Goal: Find specific page/section: Find specific page/section

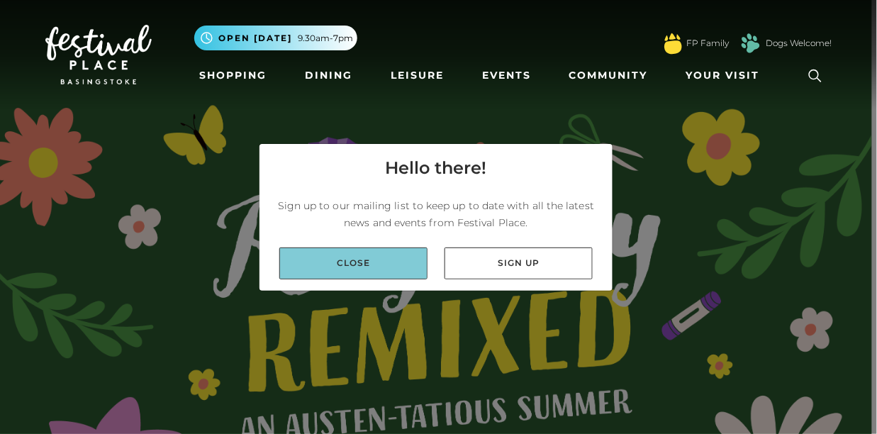
click at [392, 252] on link "Close" at bounding box center [353, 264] width 148 height 32
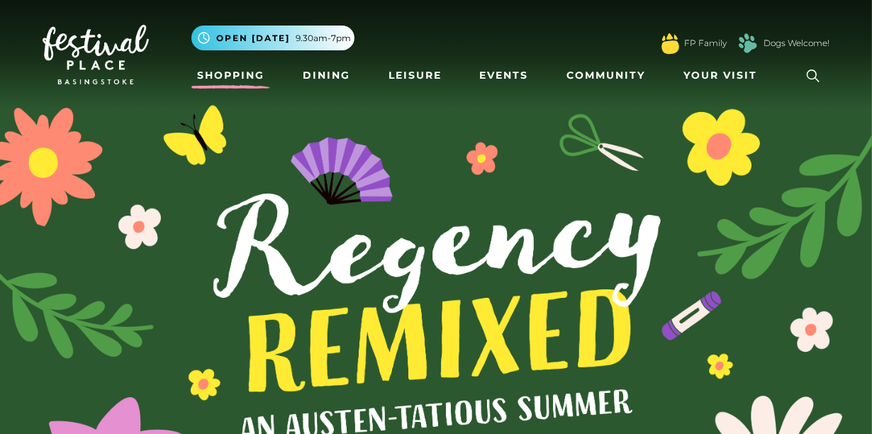
click at [242, 77] on link "Shopping" at bounding box center [231, 75] width 79 height 26
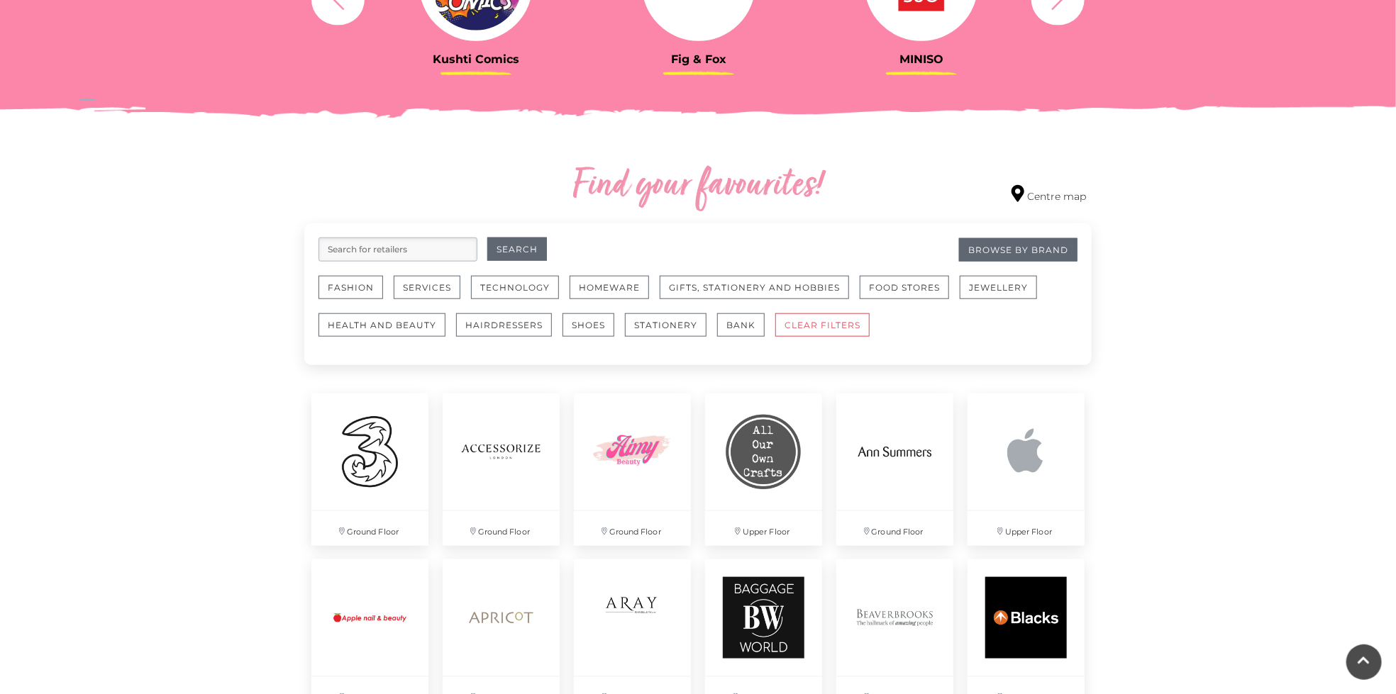
scroll to position [623, 0]
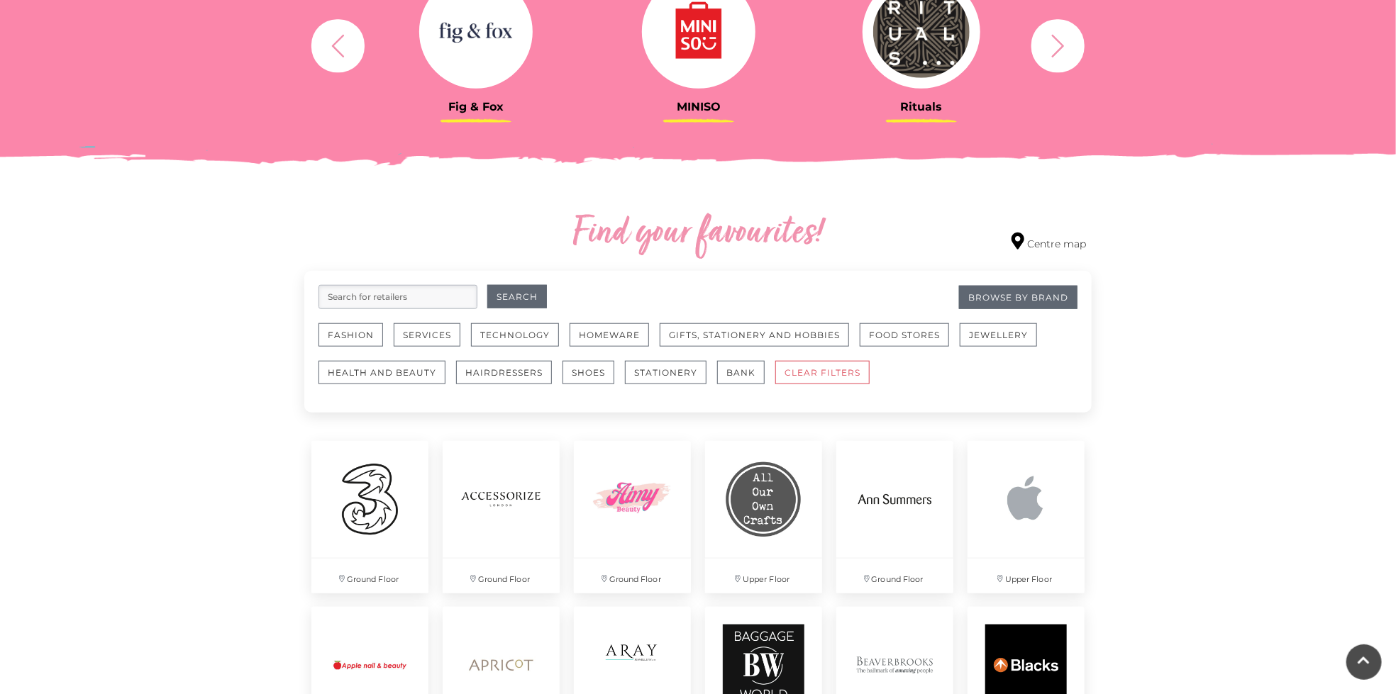
click at [394, 294] on input "search" at bounding box center [397, 297] width 159 height 24
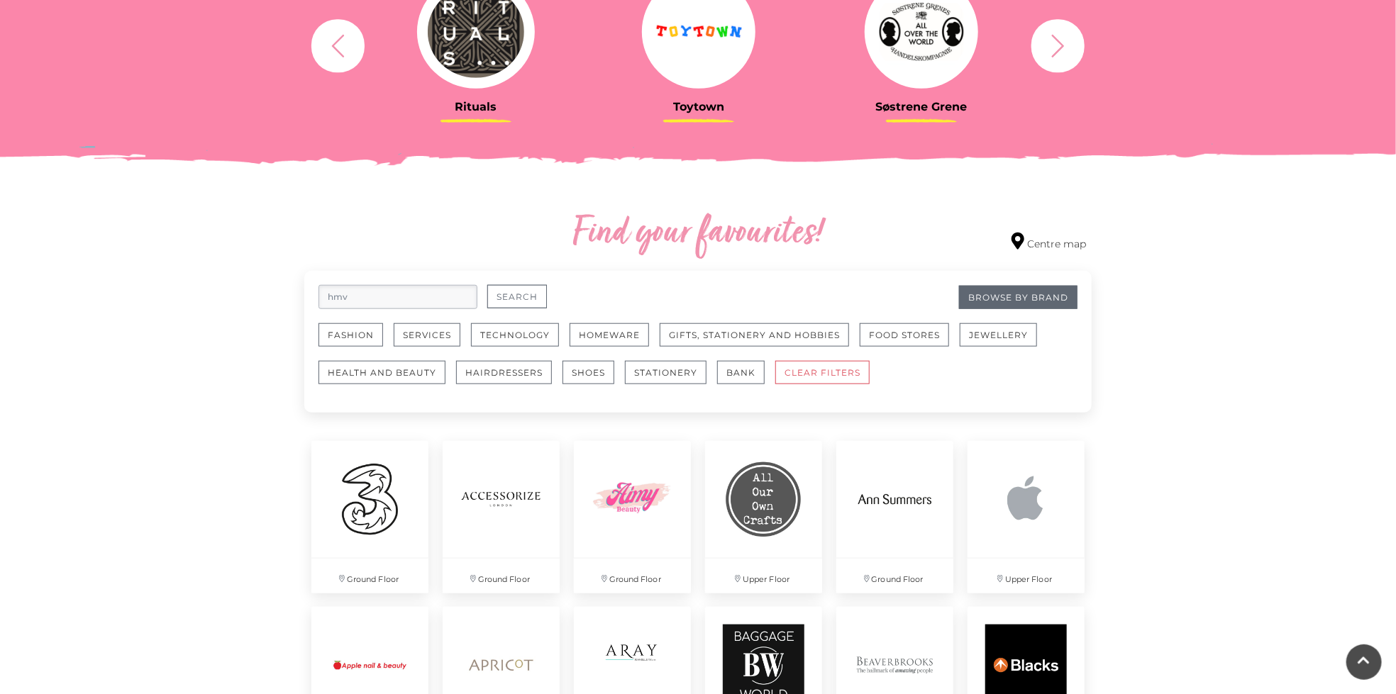
type input "hmv"
click at [510, 298] on button "Search" at bounding box center [517, 296] width 60 height 23
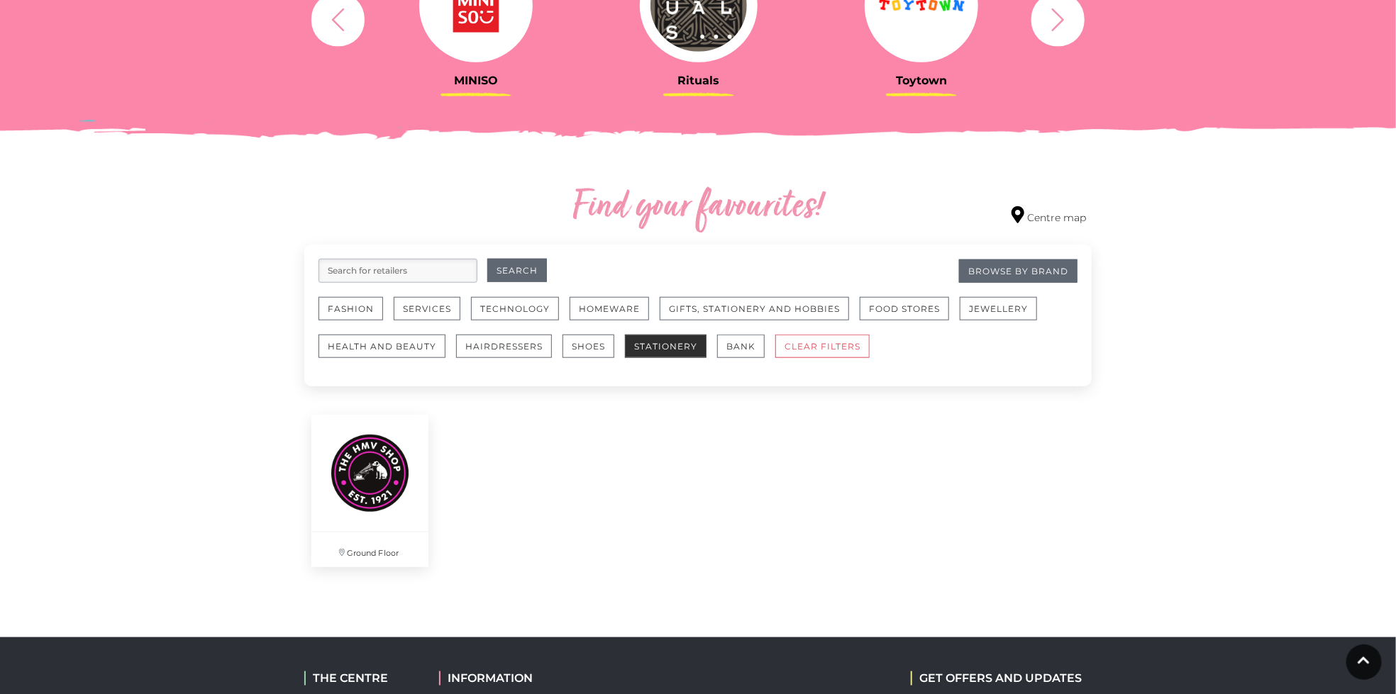
scroll to position [738, 0]
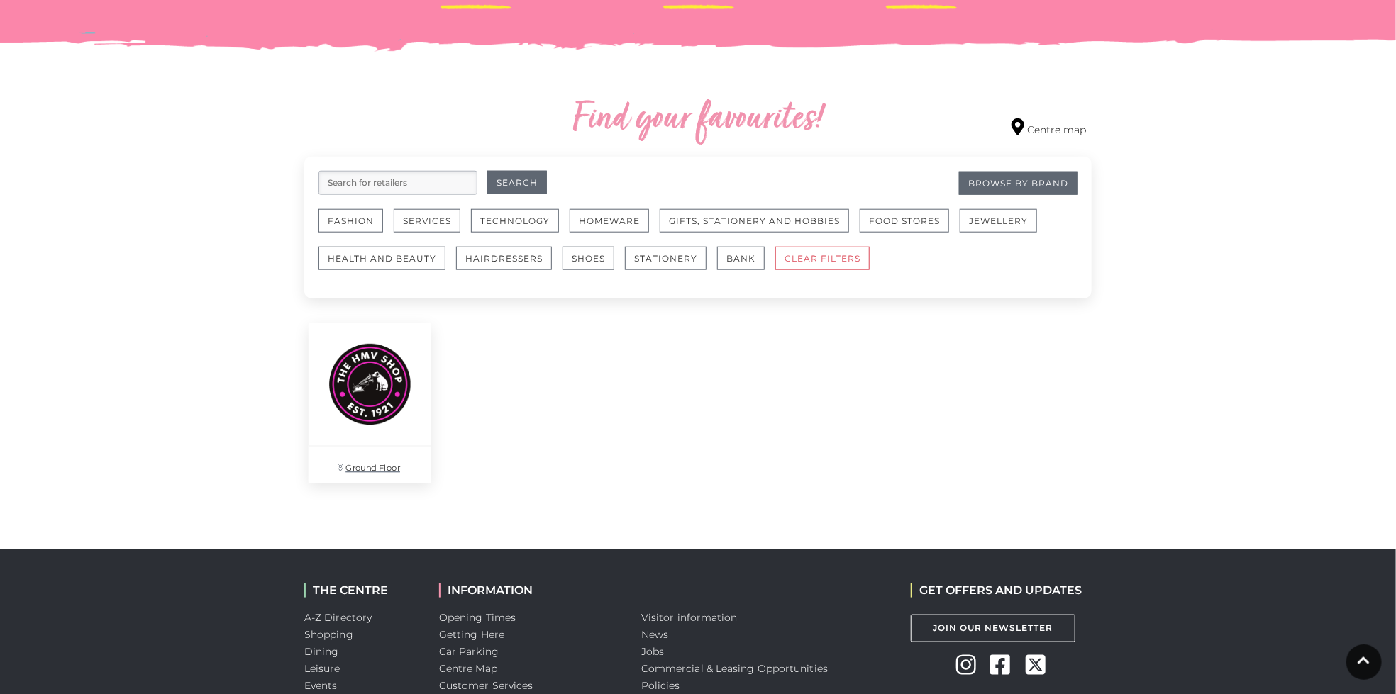
click at [375, 465] on p "Ground Floor" at bounding box center [370, 465] width 123 height 36
